Goal: Task Accomplishment & Management: Complete application form

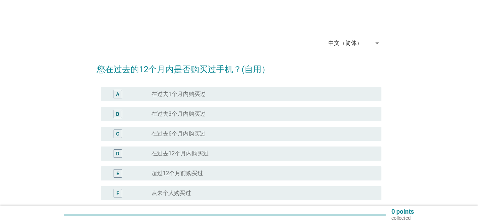
click at [349, 42] on div "中文（简体）" at bounding box center [345, 43] width 34 height 6
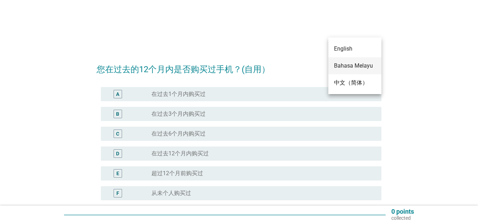
click at [348, 66] on div "Bahasa Melayu" at bounding box center [355, 66] width 42 height 8
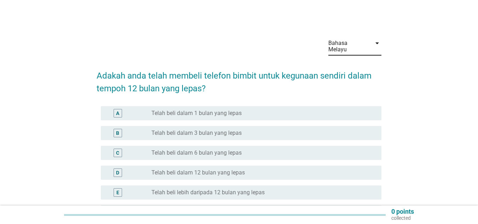
click at [341, 42] on div "Bahasa Melayu" at bounding box center [347, 46] width 39 height 13
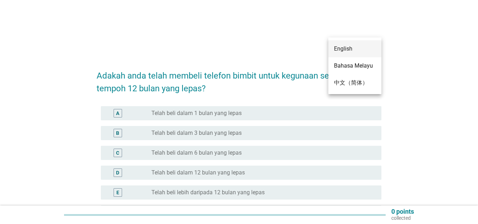
click at [340, 56] on div "English" at bounding box center [355, 48] width 42 height 17
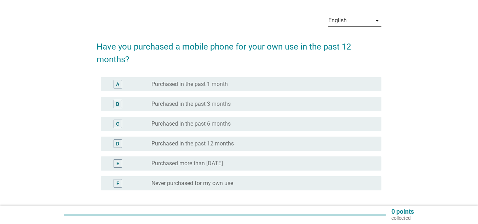
scroll to position [35, 0]
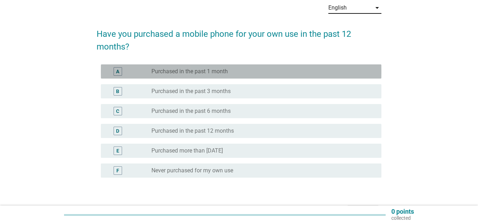
click at [160, 71] on label "Purchased in the past 1 month" at bounding box center [189, 71] width 76 height 7
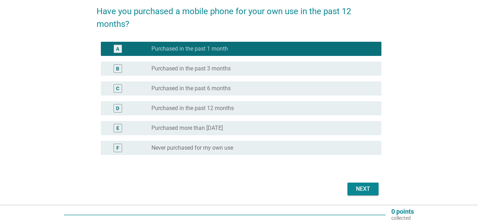
scroll to position [82, 0]
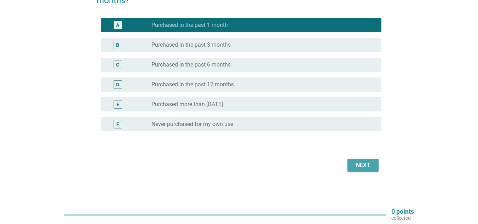
click at [372, 165] on div "Next" at bounding box center [363, 165] width 20 height 8
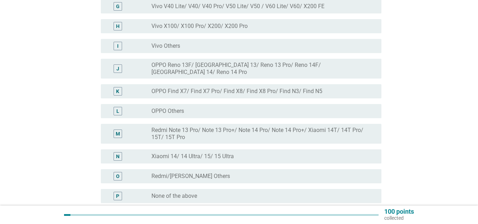
scroll to position [248, 0]
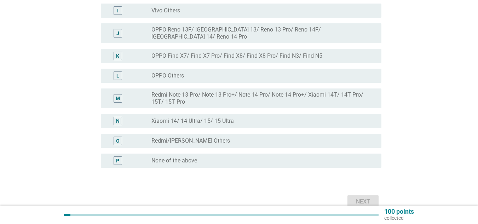
click at [240, 157] on div "radio_button_unchecked None of the above" at bounding box center [260, 160] width 219 height 7
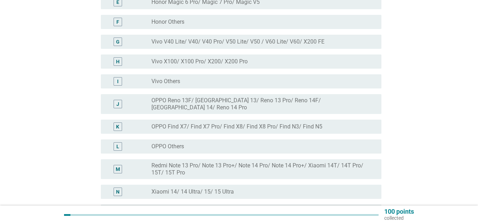
scroll to position [279, 0]
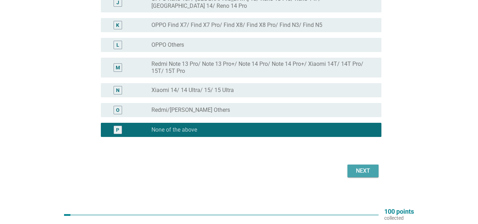
click at [370, 167] on div "Next" at bounding box center [363, 171] width 20 height 8
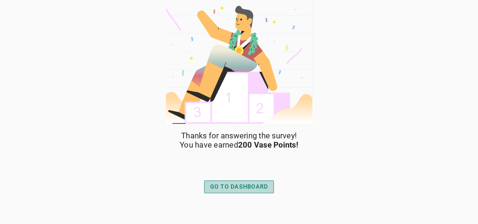
click at [235, 181] on button "GO TO DASHBOARD" at bounding box center [239, 186] width 70 height 13
